Goal: Information Seeking & Learning: Check status

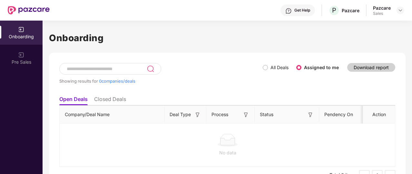
click at [249, 78] on div "Showing results for 0 companies/deals" at bounding box center [160, 78] width 203 height 30
click at [398, 13] on div at bounding box center [400, 10] width 8 height 8
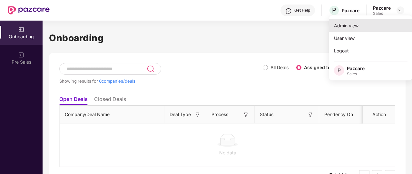
click at [369, 24] on div "Admin view" at bounding box center [371, 25] width 84 height 13
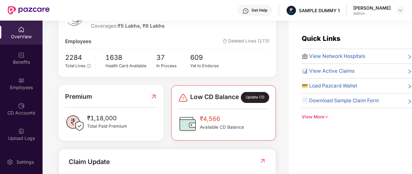
scroll to position [225, 0]
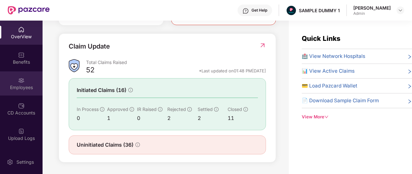
click at [19, 82] on img at bounding box center [21, 80] width 6 height 6
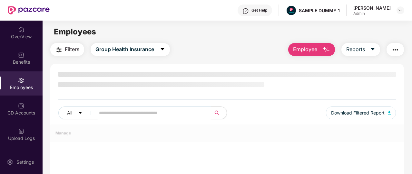
click at [19, 82] on img at bounding box center [21, 80] width 6 height 6
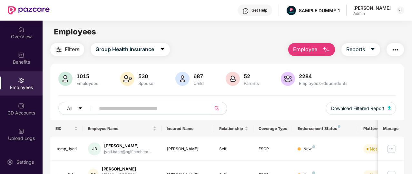
click at [311, 51] on span "Employee" at bounding box center [305, 49] width 24 height 8
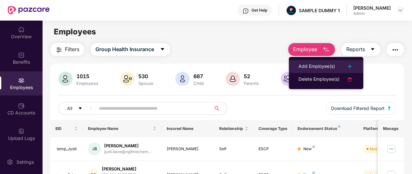
click at [318, 71] on li "Add Employee(s)" at bounding box center [326, 66] width 74 height 13
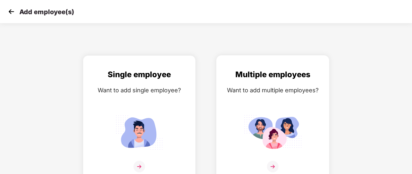
scroll to position [8, 0]
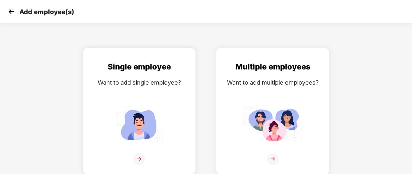
click at [274, 161] on img at bounding box center [273, 159] width 12 height 12
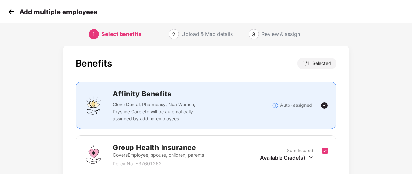
scroll to position [85, 0]
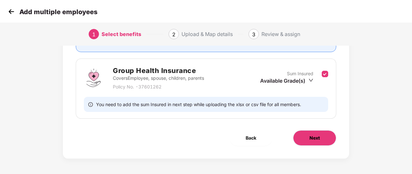
click at [300, 142] on button "Next" at bounding box center [314, 137] width 43 height 15
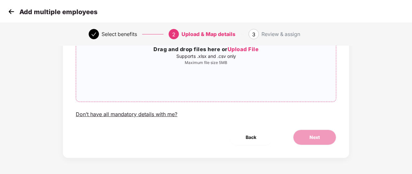
scroll to position [0, 0]
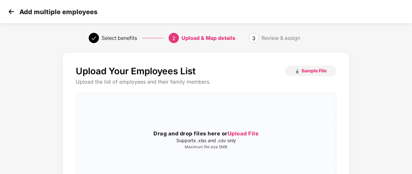
click at [13, 10] on img at bounding box center [11, 12] width 10 height 10
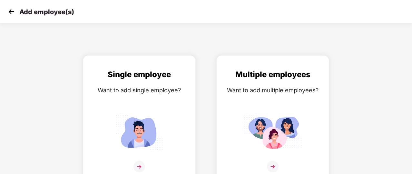
scroll to position [8, 0]
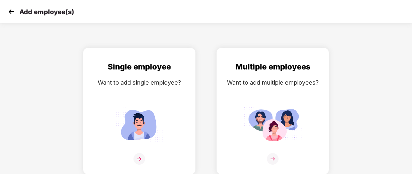
click at [13, 10] on img at bounding box center [11, 12] width 10 height 10
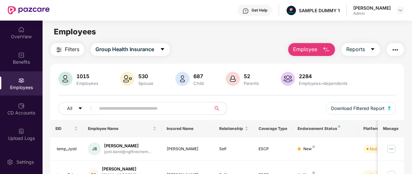
click at [299, 53] on span "Employee" at bounding box center [305, 49] width 24 height 8
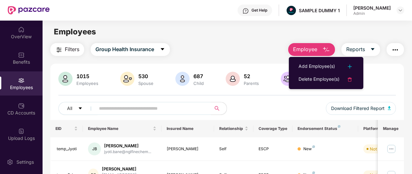
click at [255, 113] on div "All Download Filtered Report" at bounding box center [226, 111] width 337 height 18
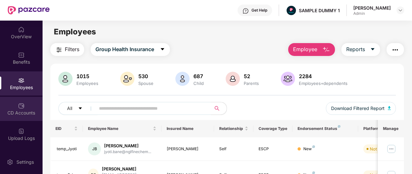
click at [20, 118] on div "CD Accounts" at bounding box center [21, 109] width 43 height 24
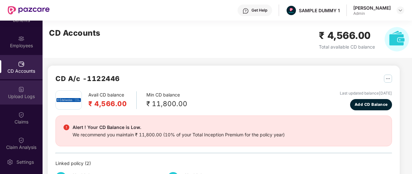
scroll to position [43, 0]
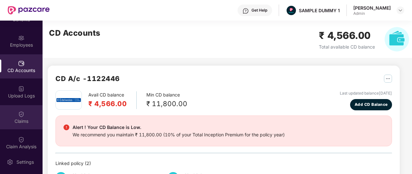
click at [12, 119] on div "Claims" at bounding box center [21, 121] width 43 height 6
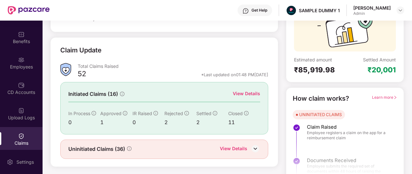
scroll to position [75, 0]
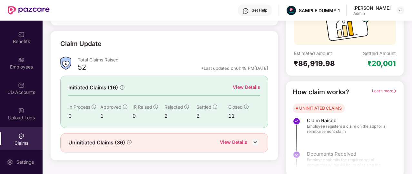
click at [245, 90] on div "View Details" at bounding box center [246, 87] width 27 height 7
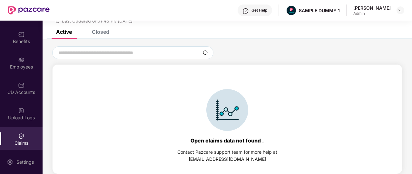
scroll to position [30, 0]
click at [106, 33] on div "Closed" at bounding box center [100, 32] width 17 height 6
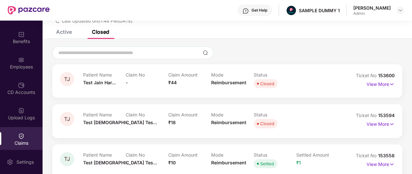
click at [283, 75] on p "Status" at bounding box center [275, 74] width 43 height 5
click at [389, 85] on img at bounding box center [391, 84] width 5 height 7
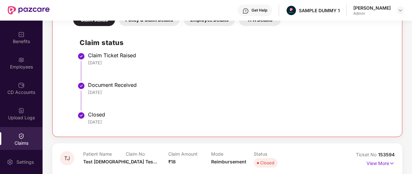
scroll to position [63, 0]
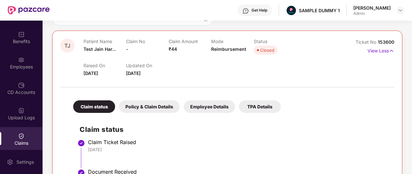
click at [149, 109] on div "Policy & Claim Details" at bounding box center [149, 106] width 61 height 13
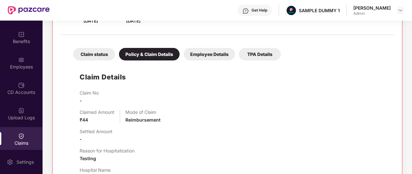
scroll to position [115, 0]
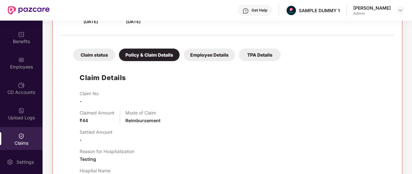
click at [196, 56] on div "Employee Details" at bounding box center [209, 55] width 51 height 13
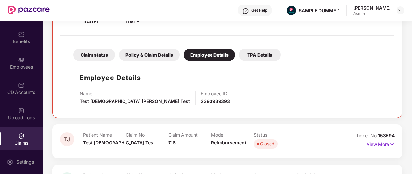
click at [254, 55] on div "TPA Details" at bounding box center [260, 55] width 42 height 13
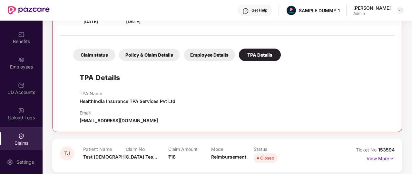
click at [262, 10] on div "Get Help" at bounding box center [259, 10] width 16 height 5
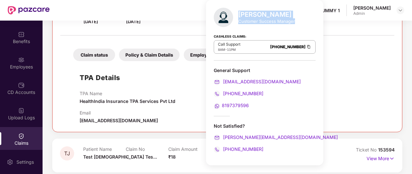
drag, startPoint x: 241, startPoint y: 12, endPoint x: 297, endPoint y: 24, distance: 57.5
click at [297, 24] on div "[PERSON_NAME] Customer Success Manager Cashless Claims: Call Support 8AM - 11PM…" at bounding box center [264, 83] width 117 height 166
